Goal: Transaction & Acquisition: Purchase product/service

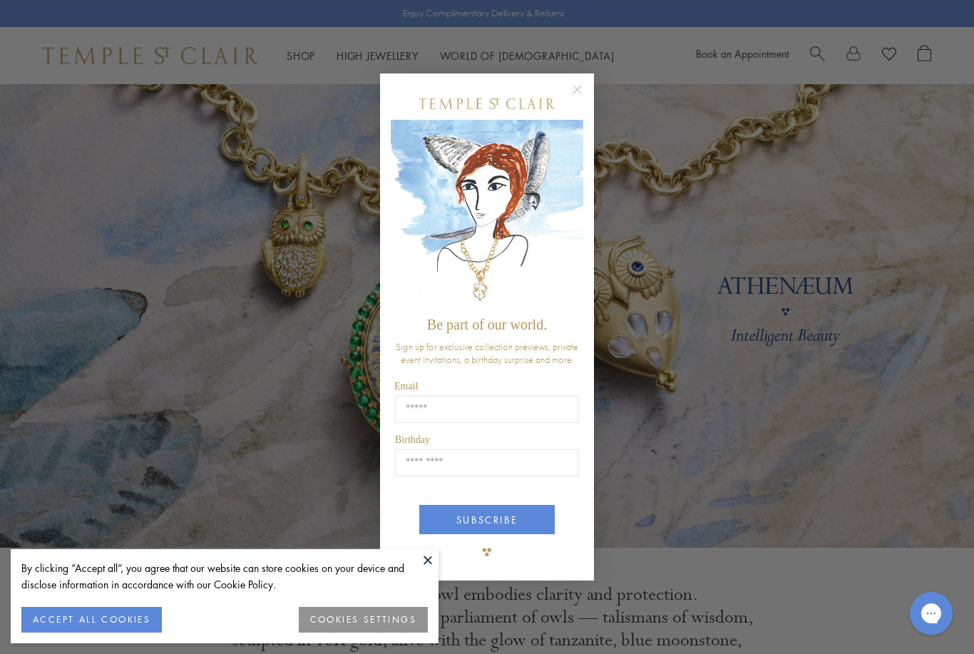
click at [577, 86] on circle "Close dialog" at bounding box center [577, 89] width 17 height 17
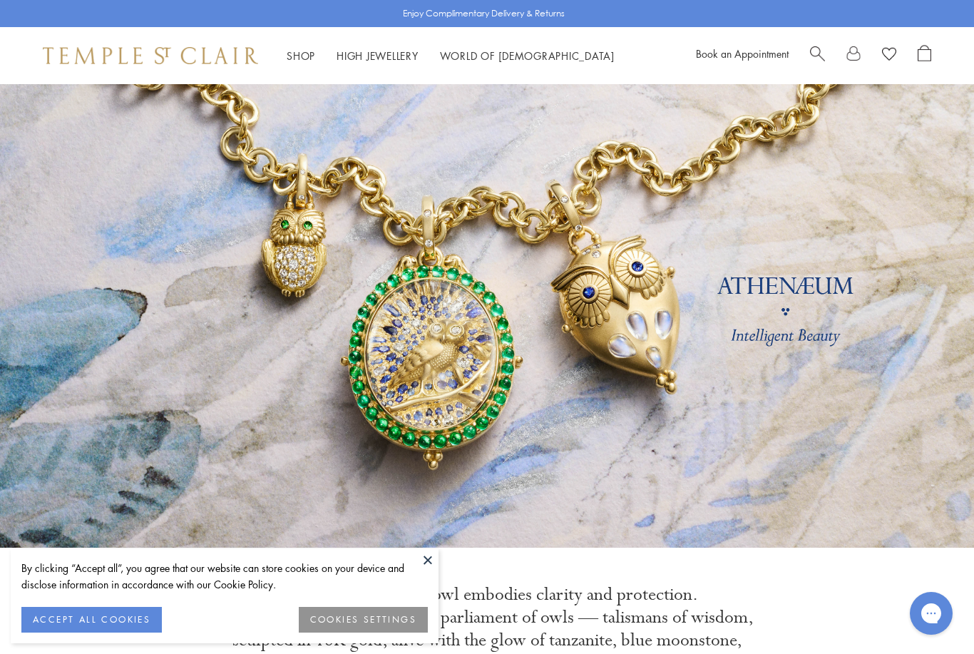
click at [429, 554] on button at bounding box center [427, 559] width 21 height 21
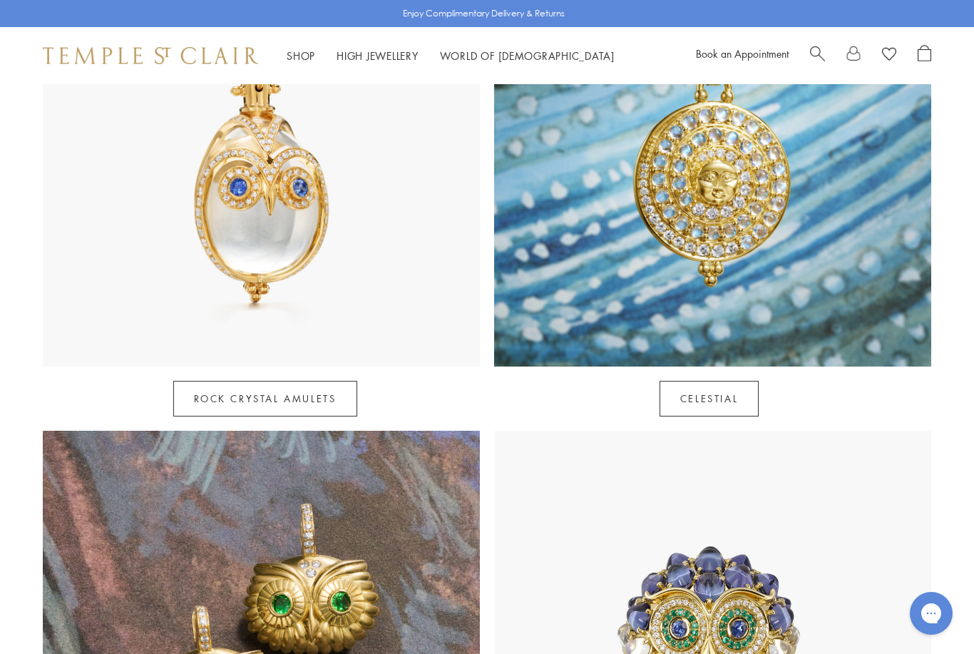
scroll to position [838, 0]
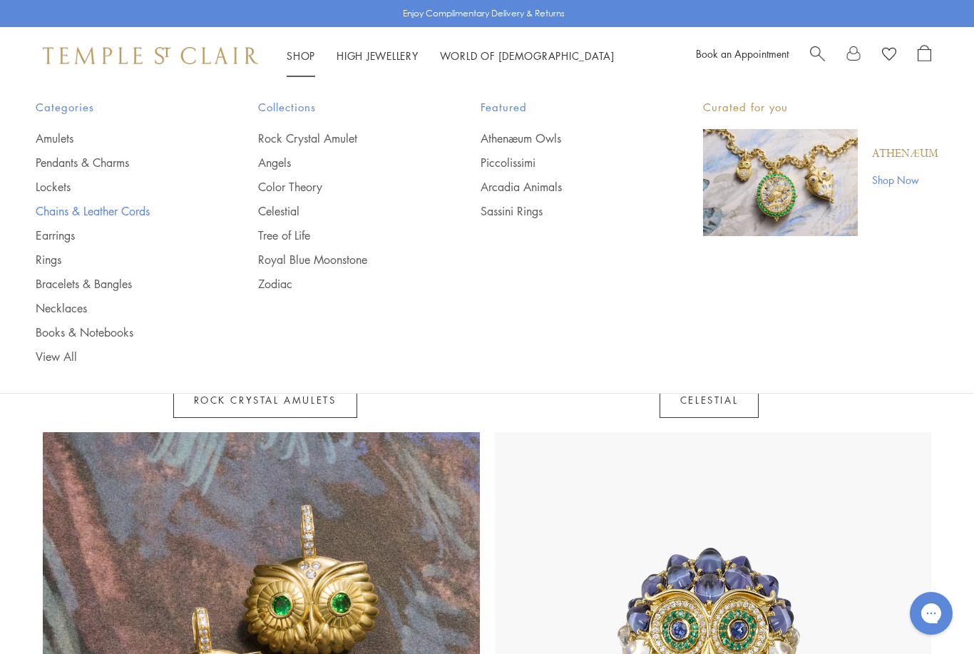
click at [128, 213] on link "Chains & Leather Cords" at bounding box center [118, 211] width 165 height 16
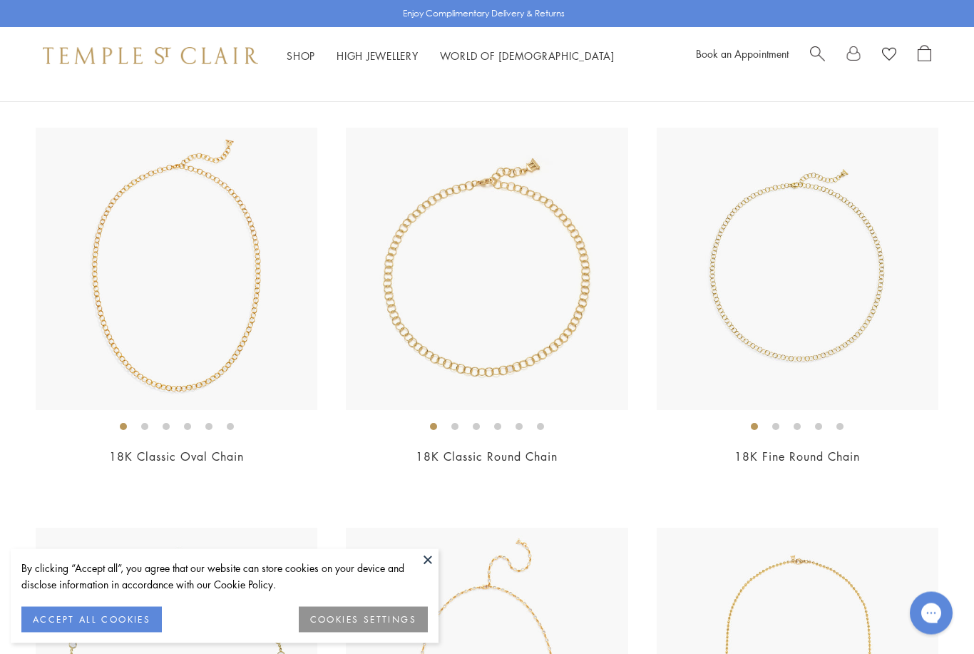
scroll to position [933, 0]
click at [520, 327] on img at bounding box center [487, 269] width 282 height 282
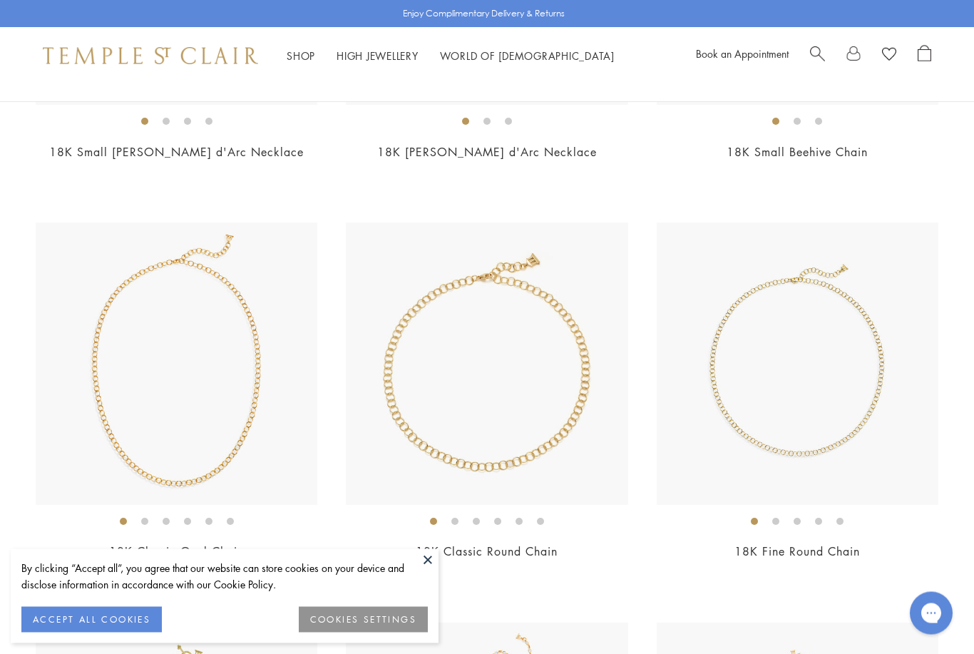
scroll to position [839, 0]
click at [259, 396] on img at bounding box center [177, 363] width 282 height 282
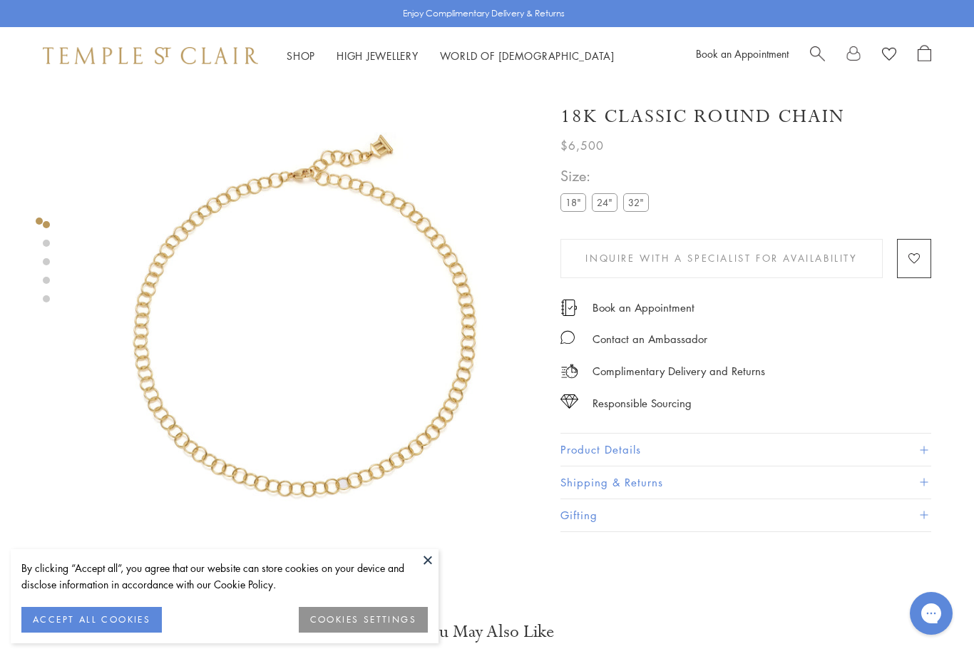
click at [640, 203] on label "32"" at bounding box center [636, 202] width 26 height 18
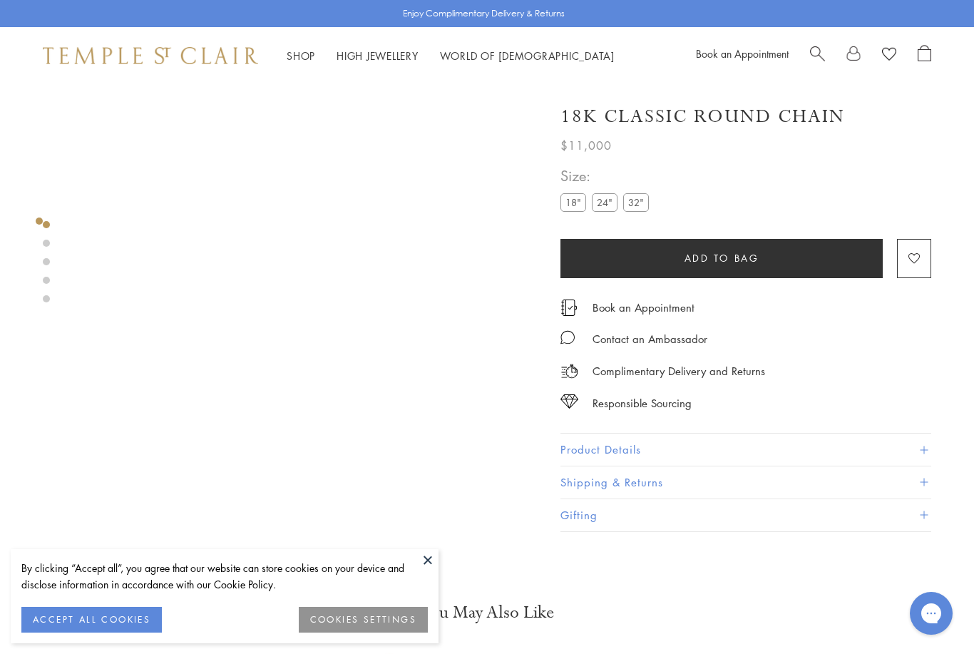
scroll to position [34, 0]
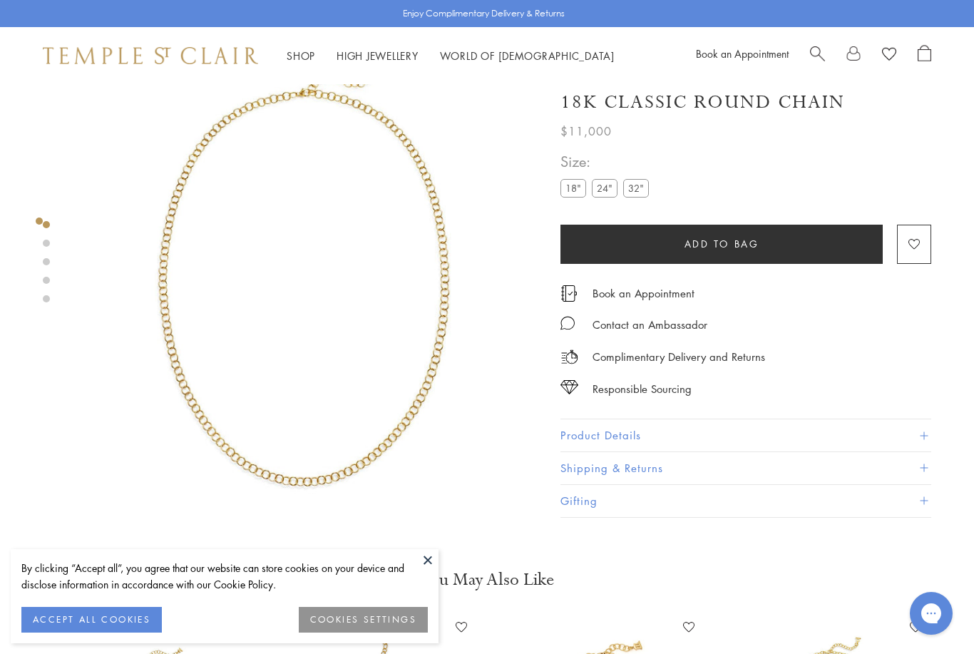
click at [419, 427] on img at bounding box center [305, 284] width 468 height 468
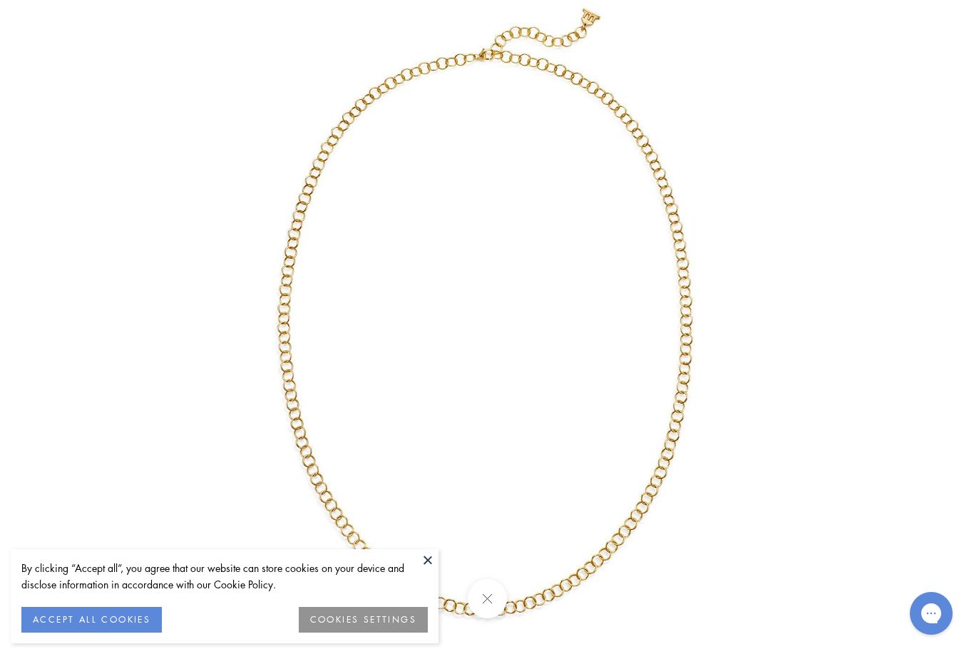
click at [423, 557] on button at bounding box center [427, 559] width 21 height 21
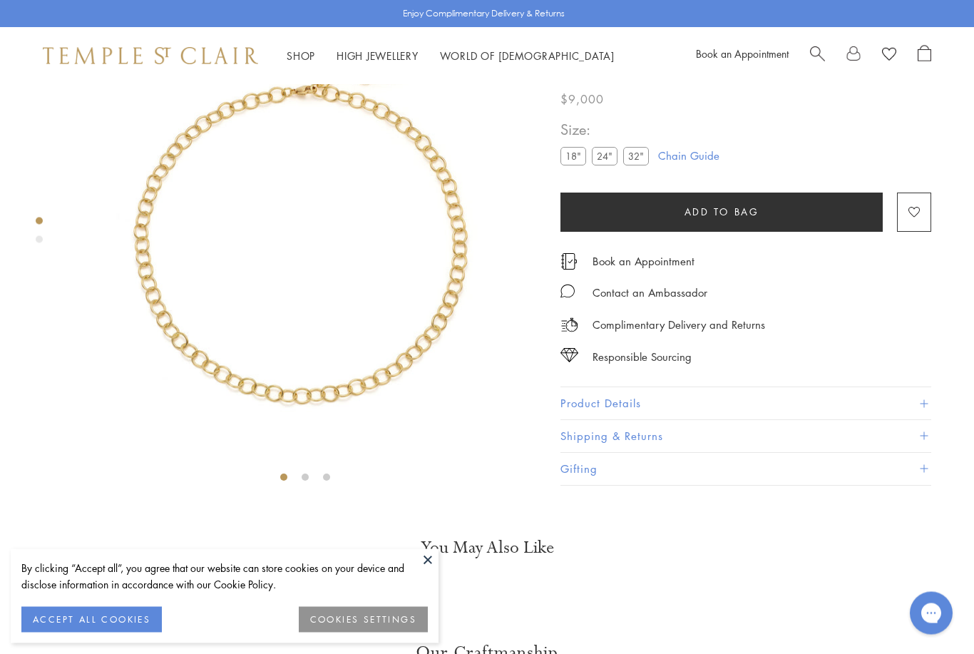
scroll to position [84, 0]
click at [647, 153] on label "32"" at bounding box center [636, 157] width 26 height 18
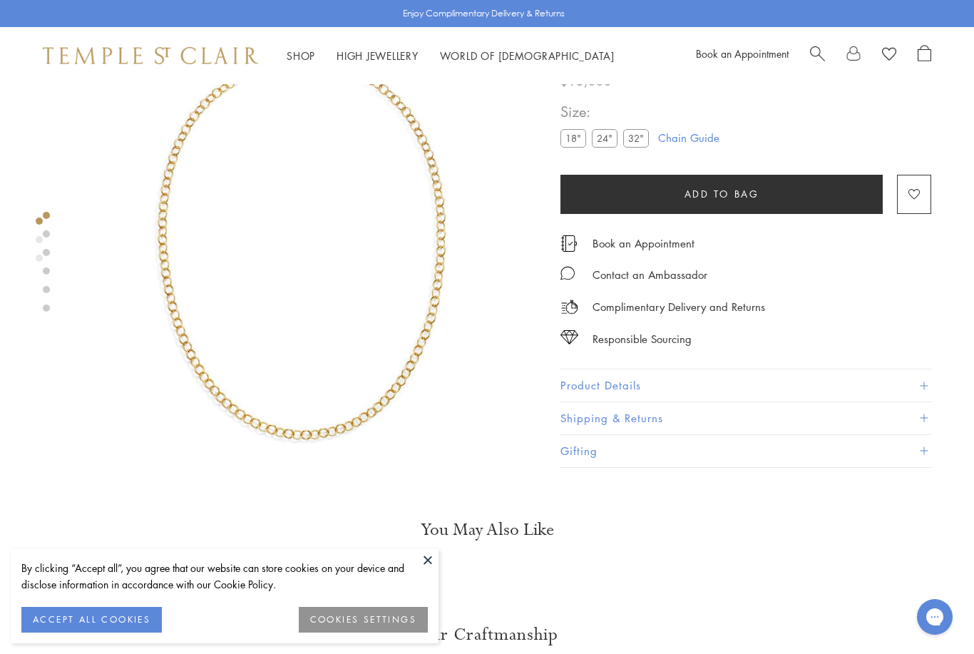
scroll to position [81, 0]
